Goal: Subscribe to service/newsletter

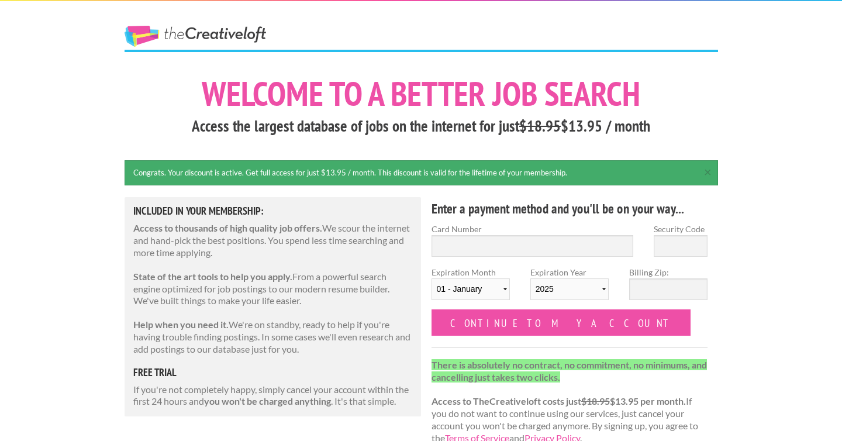
click at [222, 34] on link "The Creative Loft" at bounding box center [196, 36] width 142 height 21
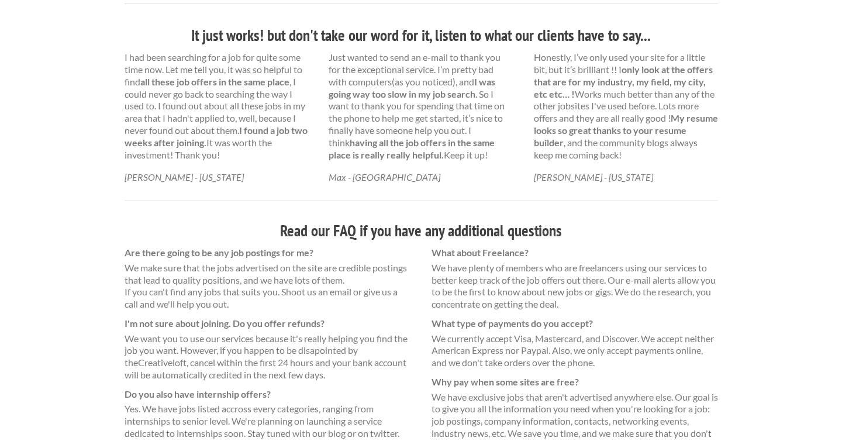
scroll to position [765, 0]
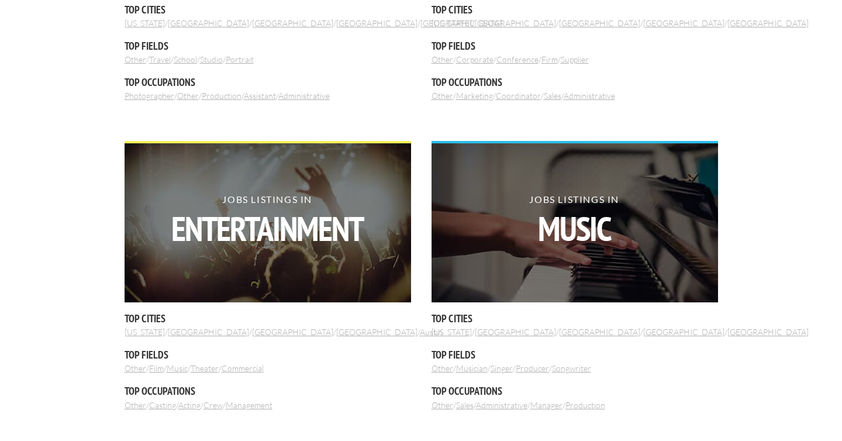
scroll to position [930, 0]
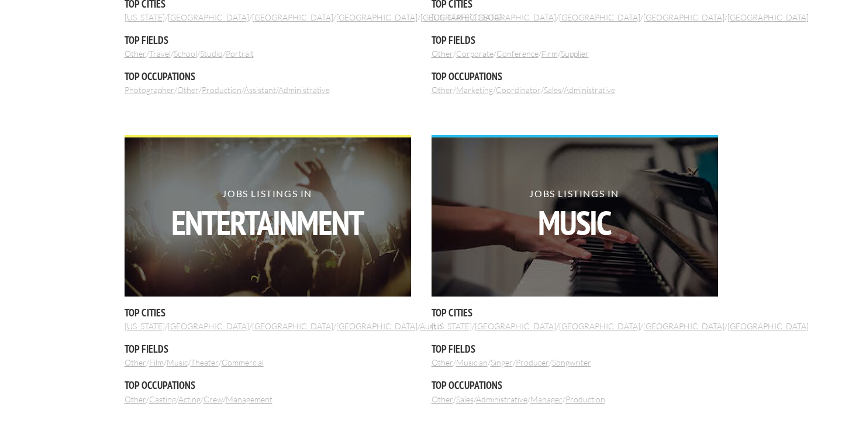
click at [527, 220] on strong "Music" at bounding box center [574, 223] width 287 height 34
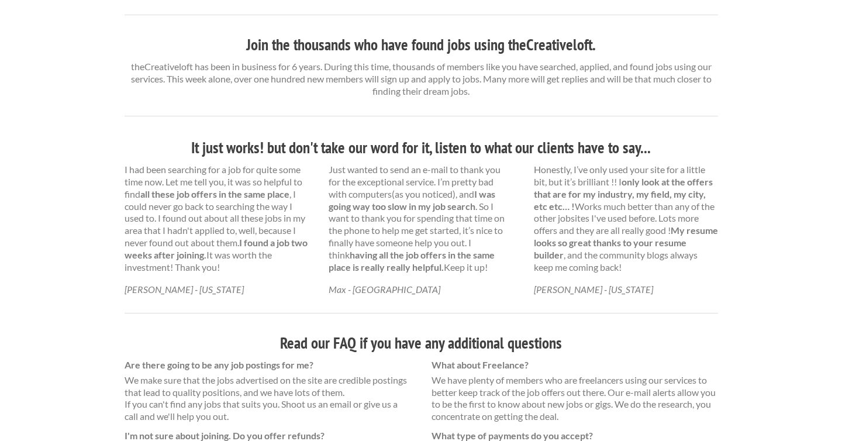
scroll to position [541, 0]
